Goal: Obtain resource: Download file/media

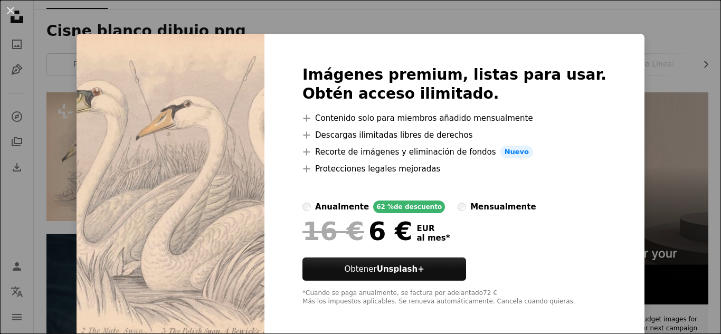
scroll to position [4, 0]
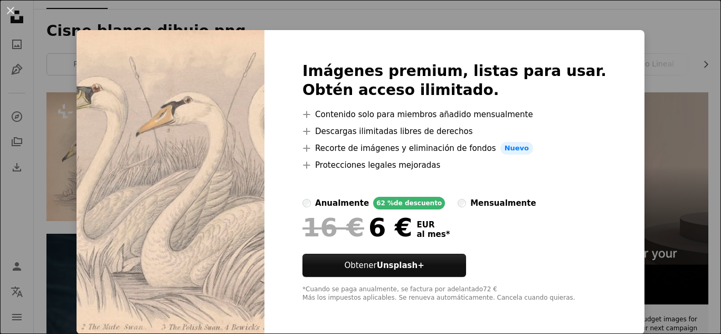
click at [630, 84] on div "An X shape Imágenes premium, listas para usar. Obtén acceso ilimitado. A plus s…" at bounding box center [360, 167] width 721 height 334
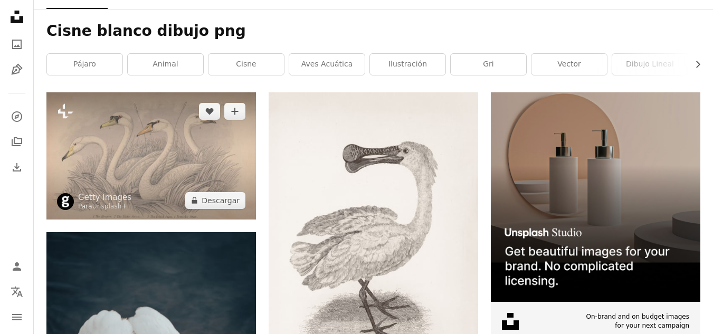
click at [208, 164] on img at bounding box center [150, 155] width 209 height 127
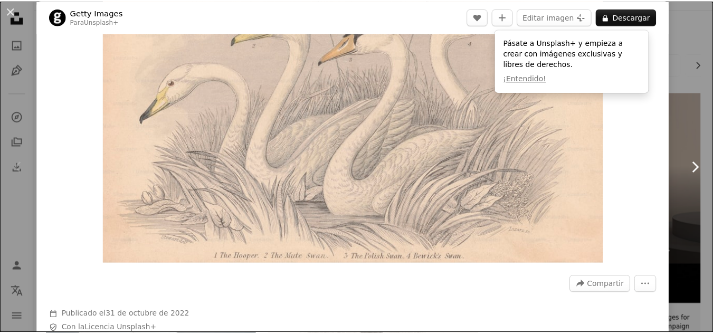
scroll to position [86, 0]
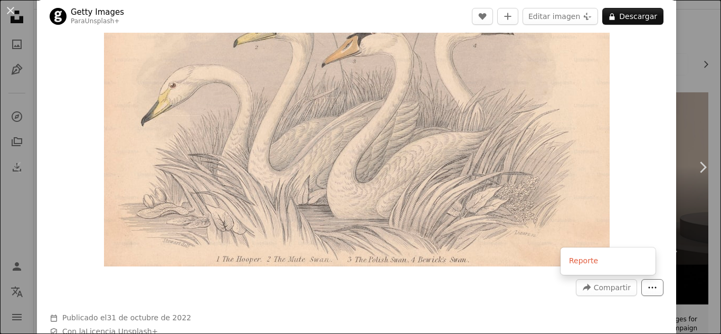
click at [647, 292] on icon "More Actions" at bounding box center [651, 287] width 9 height 9
click at [11, 9] on button "An X shape" at bounding box center [10, 10] width 13 height 13
